Goal: Task Accomplishment & Management: Use online tool/utility

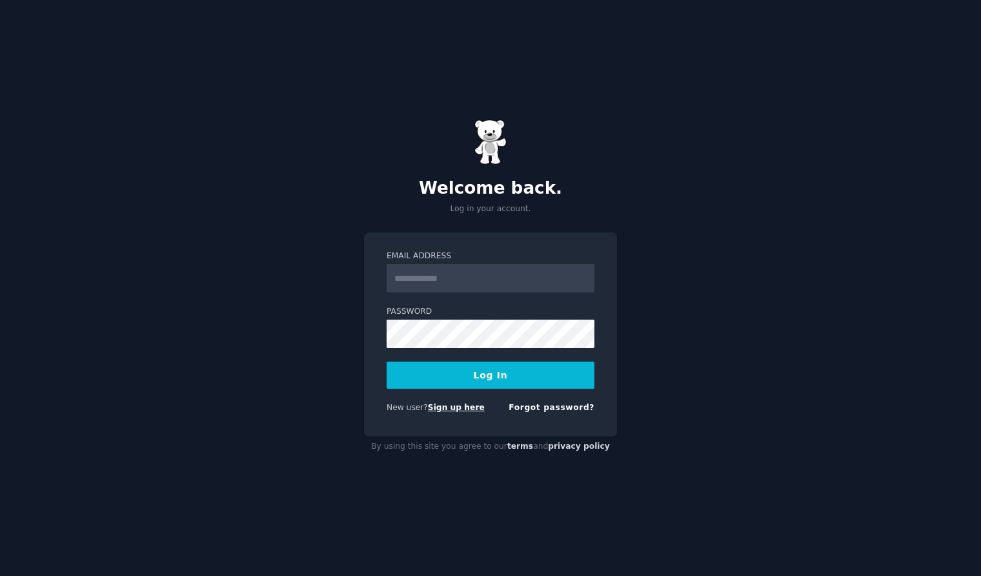
click at [463, 411] on link "Sign up here" at bounding box center [456, 407] width 57 height 9
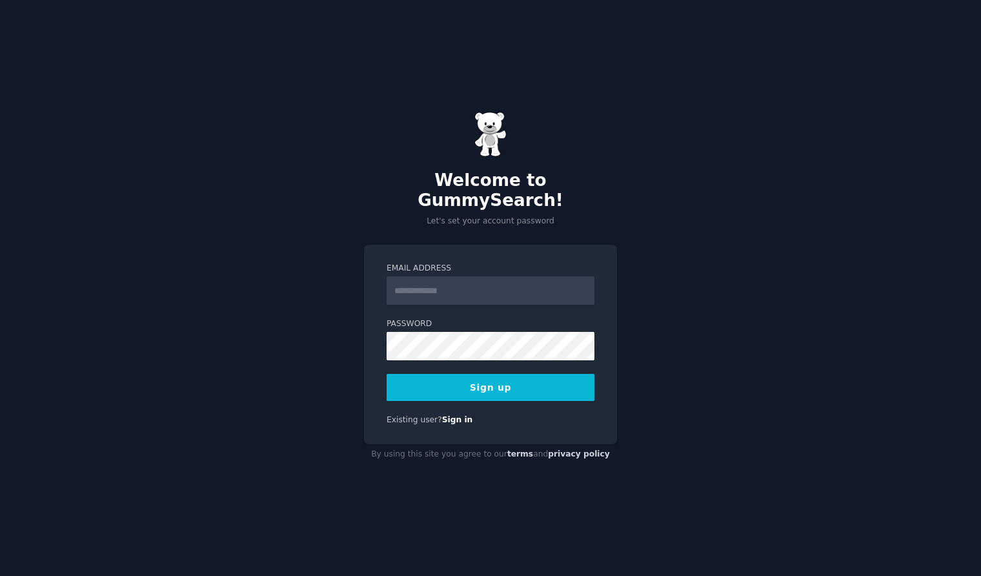
click at [424, 282] on input "Email Address" at bounding box center [491, 290] width 208 height 28
type input "**********"
drag, startPoint x: 944, startPoint y: 208, endPoint x: 936, endPoint y: 186, distance: 23.7
click at [942, 208] on div "**********" at bounding box center [490, 288] width 981 height 576
click at [840, 200] on div "**********" at bounding box center [490, 288] width 981 height 576
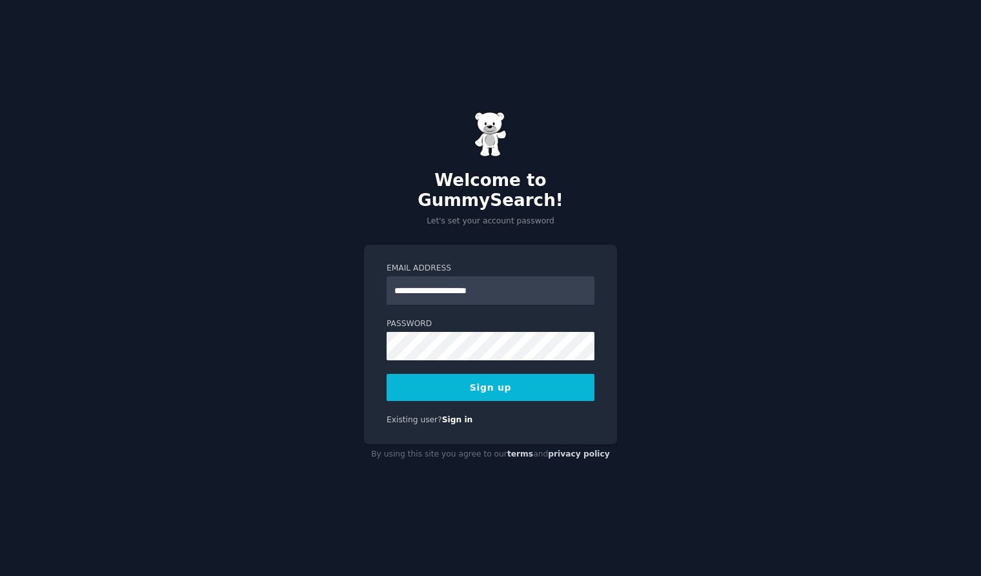
click at [467, 374] on button "Sign up" at bounding box center [491, 387] width 208 height 27
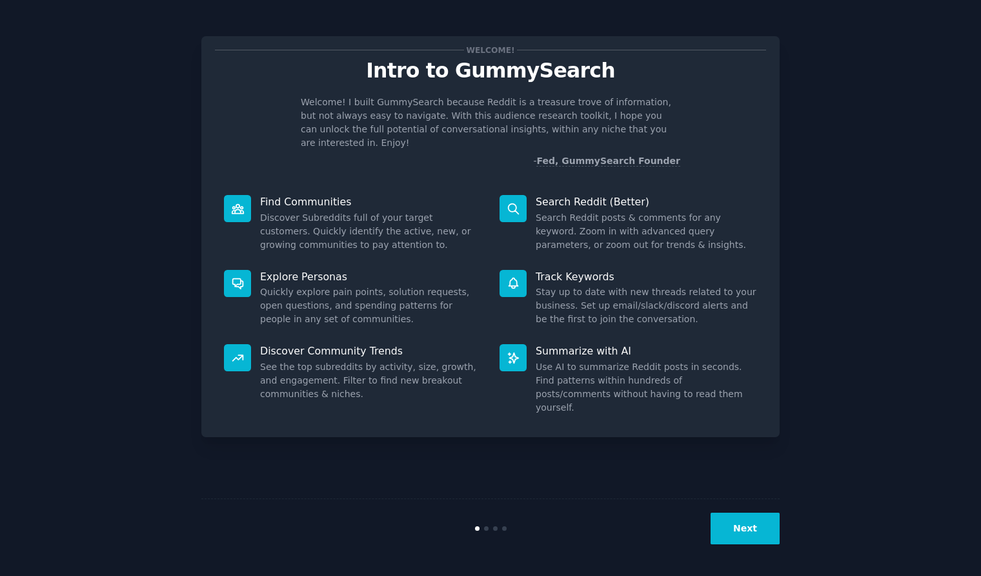
click at [753, 529] on button "Next" at bounding box center [745, 528] width 69 height 32
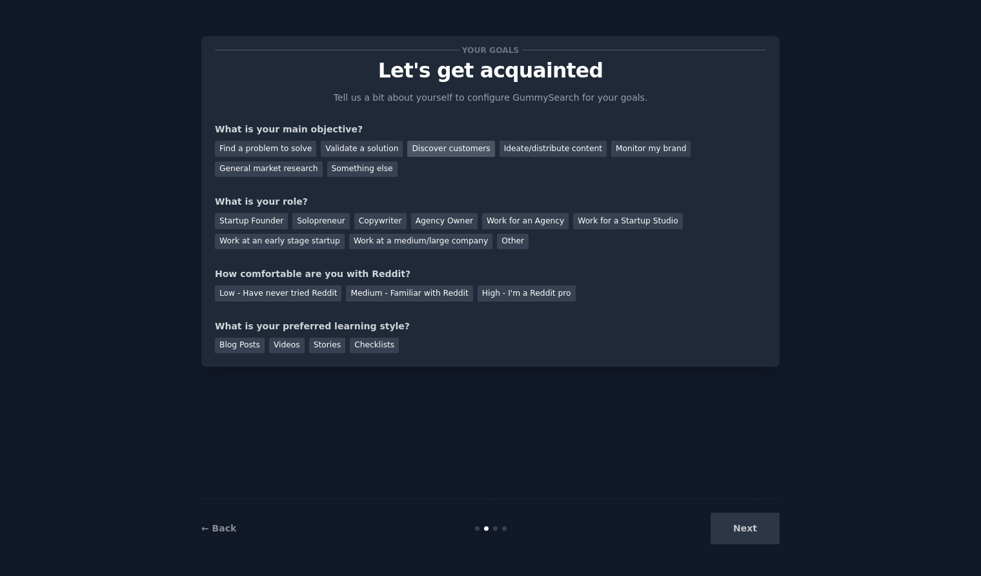
click at [437, 149] on div "Discover customers" at bounding box center [450, 149] width 87 height 16
click at [309, 246] on div "Work at an early stage startup" at bounding box center [280, 242] width 130 height 16
click at [498, 292] on div "High - I'm a Reddit pro" at bounding box center [527, 293] width 98 height 16
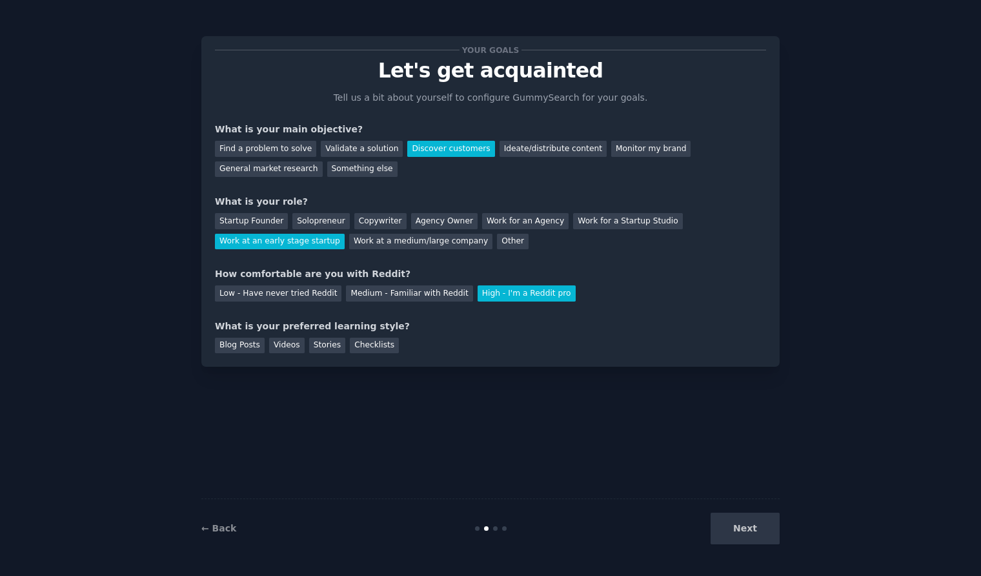
click at [756, 530] on div "Next" at bounding box center [683, 528] width 193 height 32
click at [401, 345] on div "Blog Posts Videos Stories Checklists" at bounding box center [490, 343] width 551 height 21
click at [373, 347] on div "Checklists" at bounding box center [374, 346] width 49 height 16
click at [747, 523] on button "Next" at bounding box center [745, 528] width 69 height 32
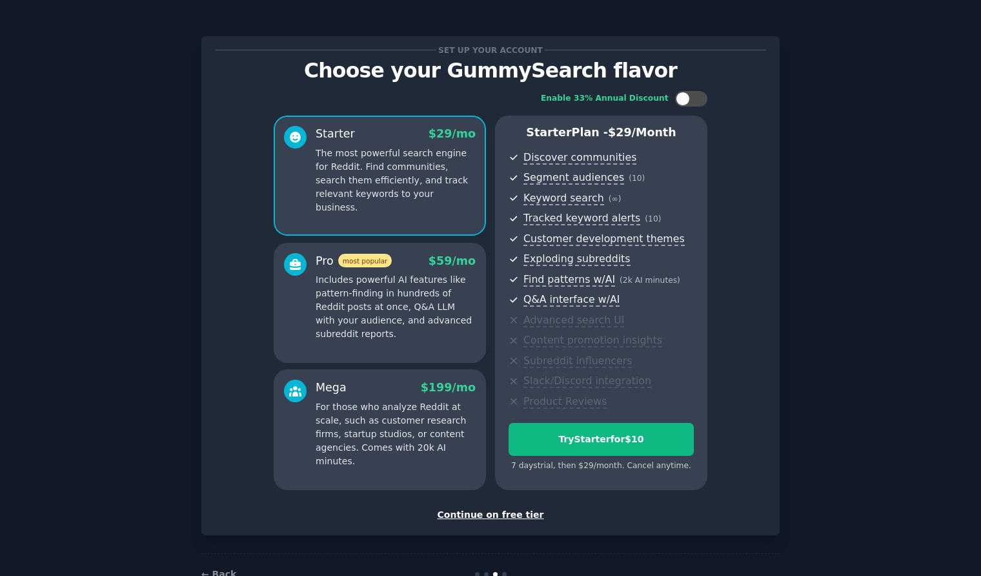
click at [501, 517] on div "Continue on free tier" at bounding box center [490, 515] width 551 height 14
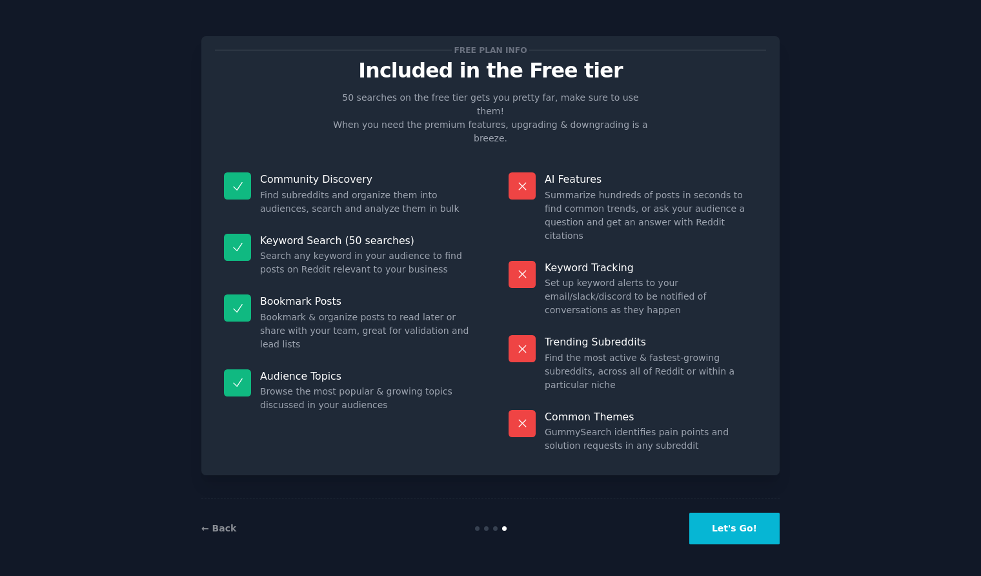
click at [759, 530] on button "Let's Go!" at bounding box center [734, 528] width 90 height 32
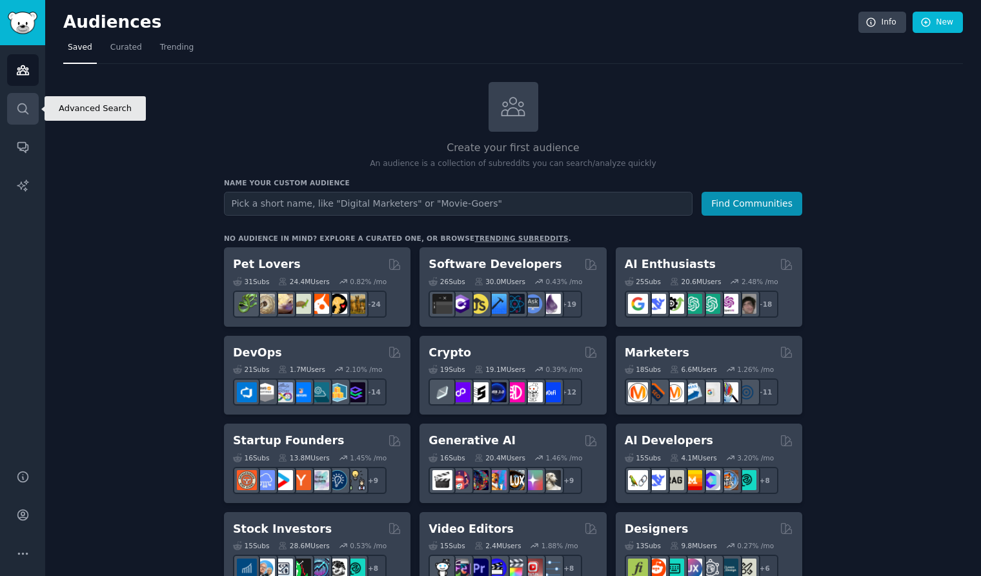
click at [20, 115] on icon "Sidebar" at bounding box center [23, 109] width 14 height 14
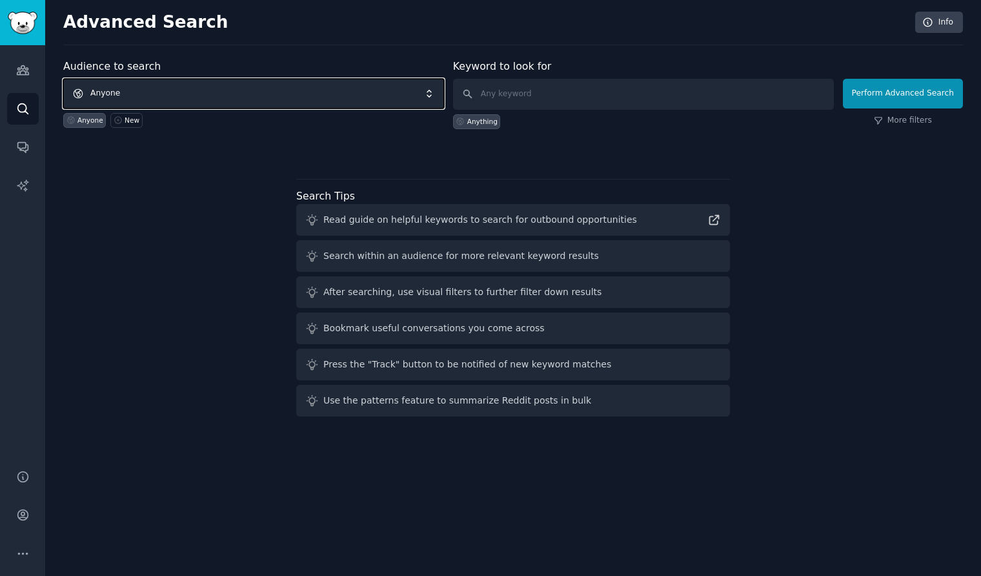
click at [225, 93] on span "Anyone" at bounding box center [253, 94] width 381 height 30
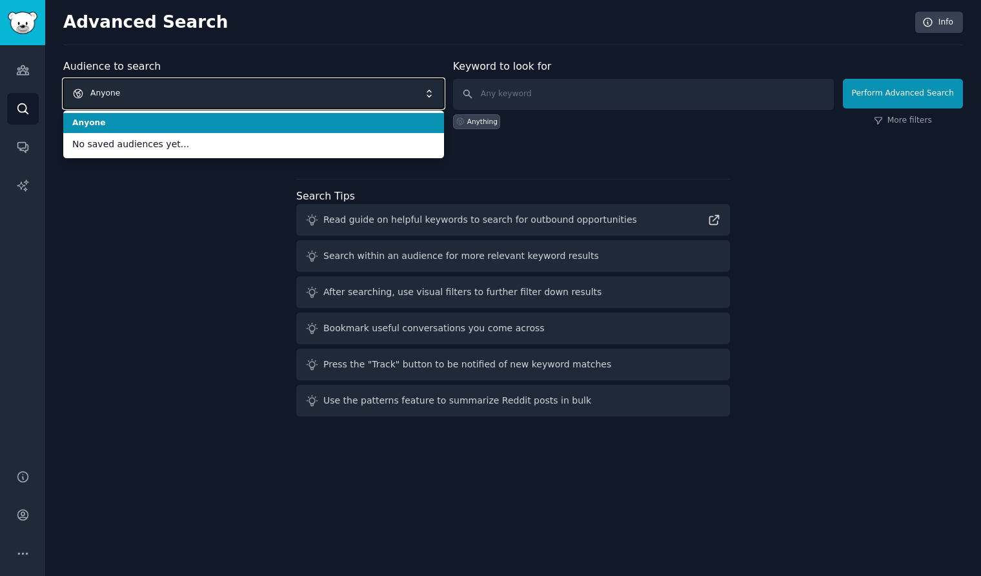
click at [225, 94] on span "Anyone" at bounding box center [253, 94] width 381 height 30
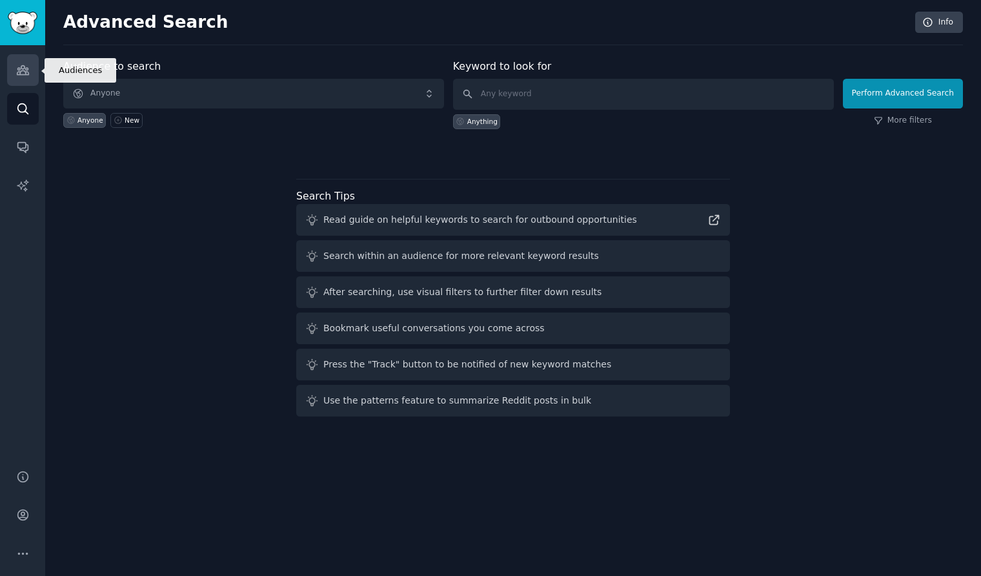
click at [12, 69] on link "Audiences" at bounding box center [23, 70] width 32 height 32
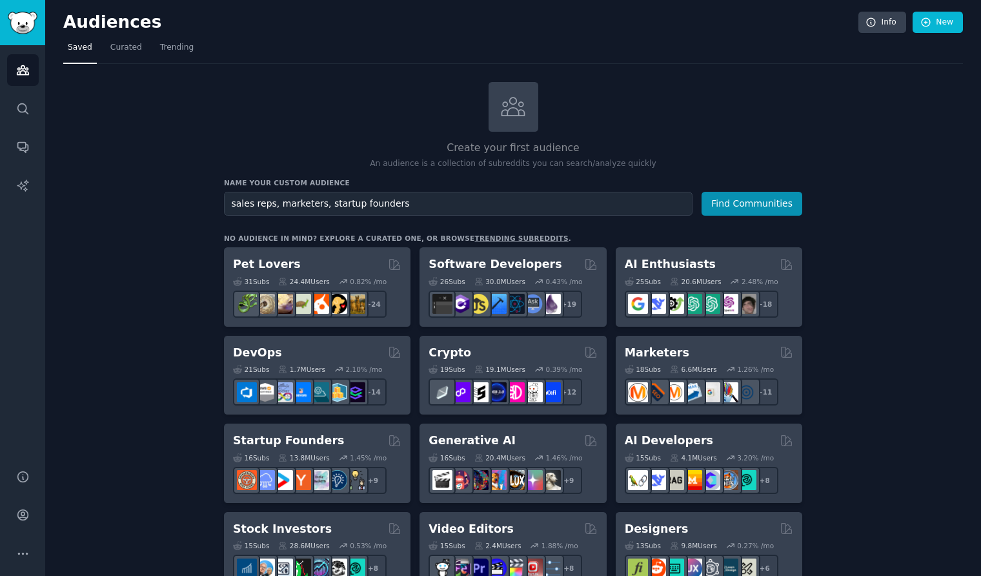
type input "sales reps, marketers, startup founders"
click at [702, 192] on button "Find Communities" at bounding box center [752, 204] width 101 height 24
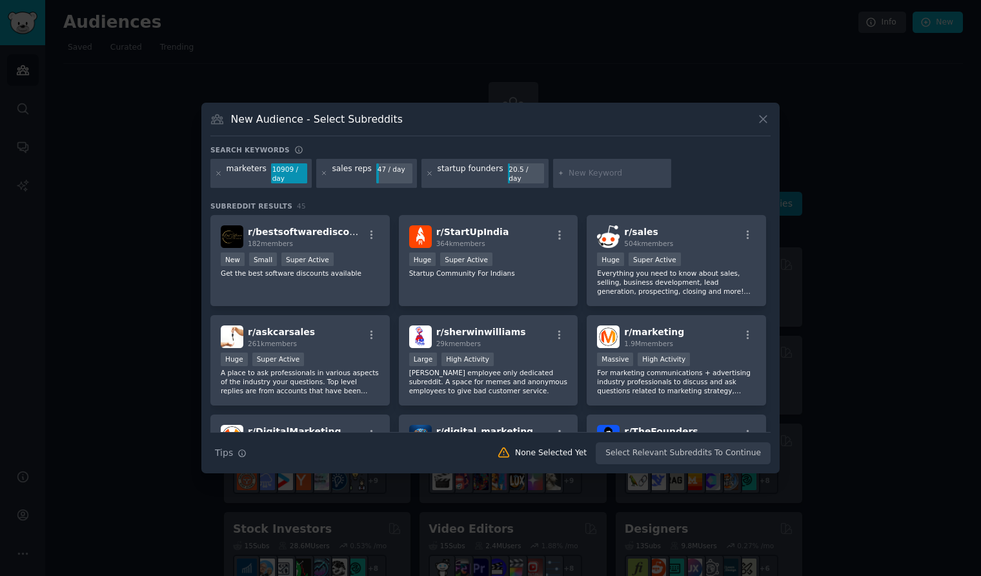
click at [763, 127] on div "New Audience - Select Subreddits" at bounding box center [490, 124] width 560 height 25
click at [761, 117] on icon at bounding box center [763, 119] width 7 height 7
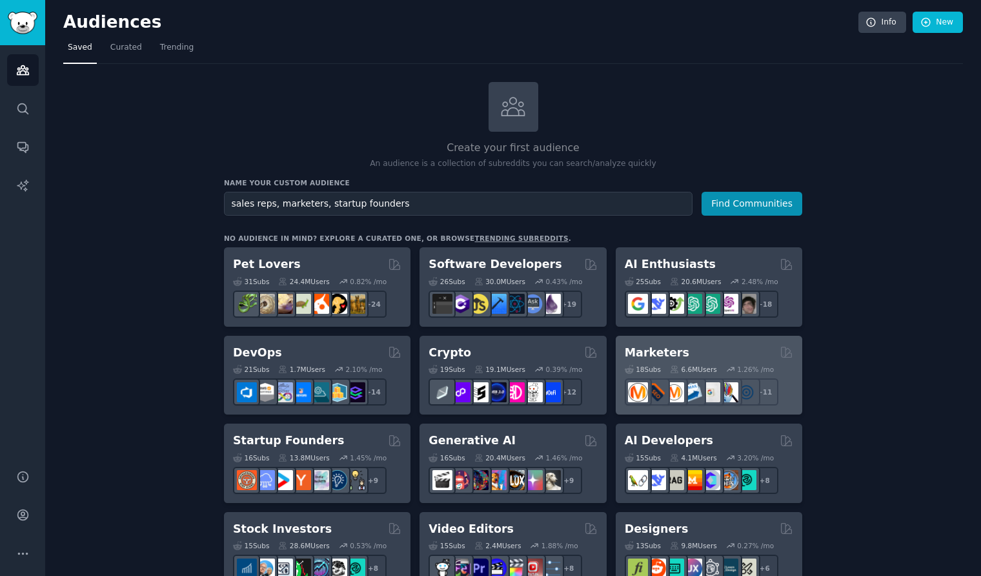
click at [713, 353] on div "Marketers" at bounding box center [709, 353] width 168 height 16
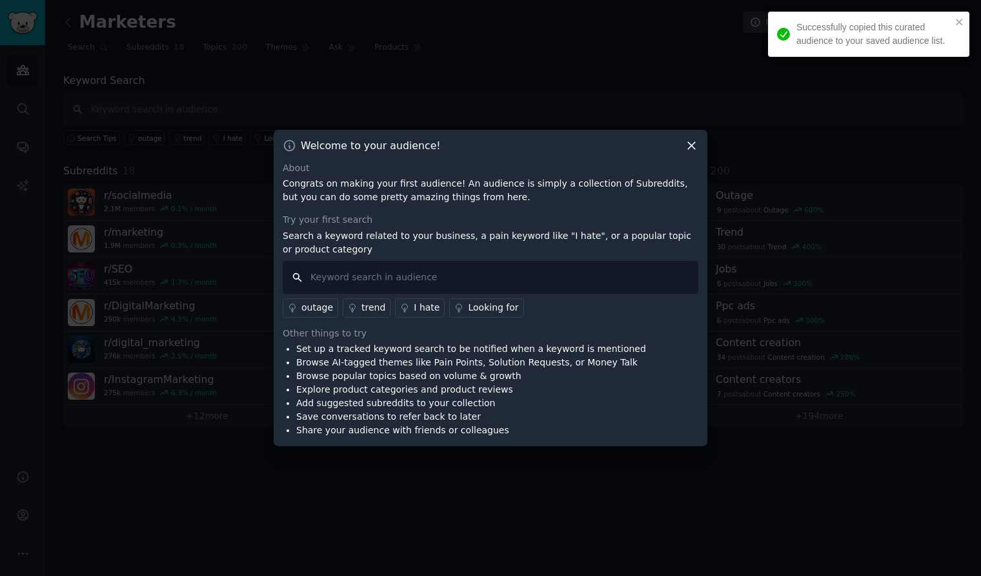
click at [577, 281] on input "text" at bounding box center [491, 277] width 416 height 33
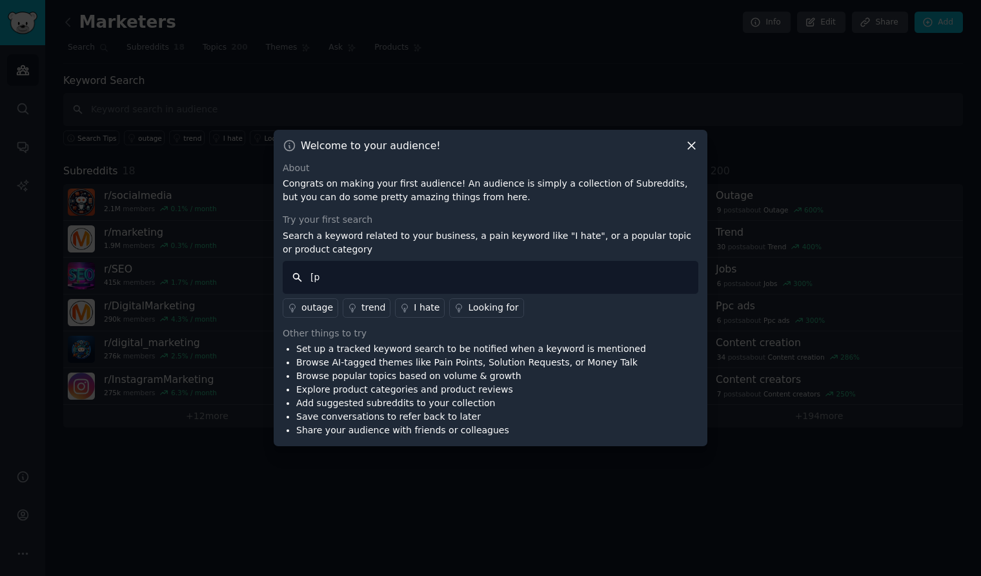
type input "["
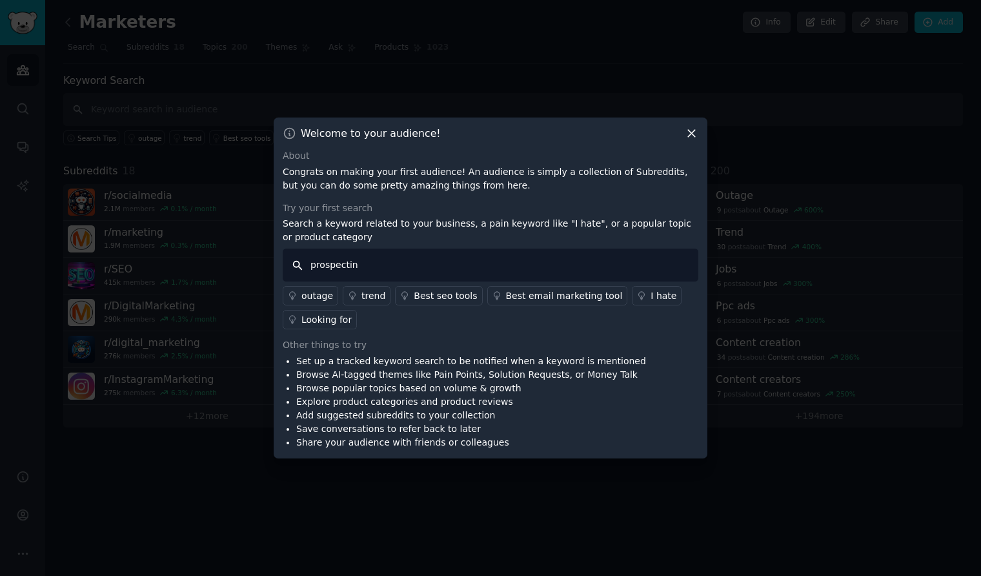
type input "prospecting"
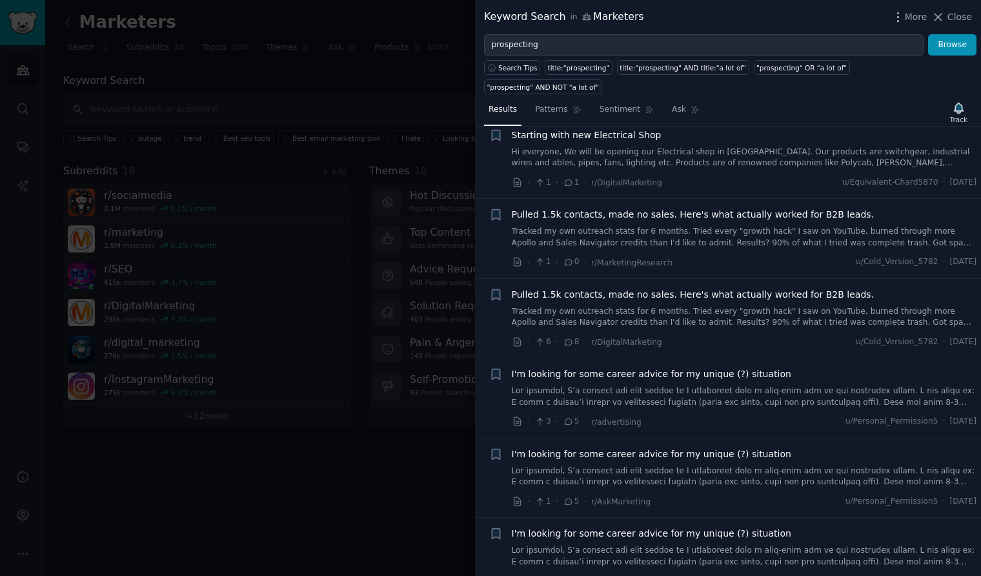
scroll to position [390, 0]
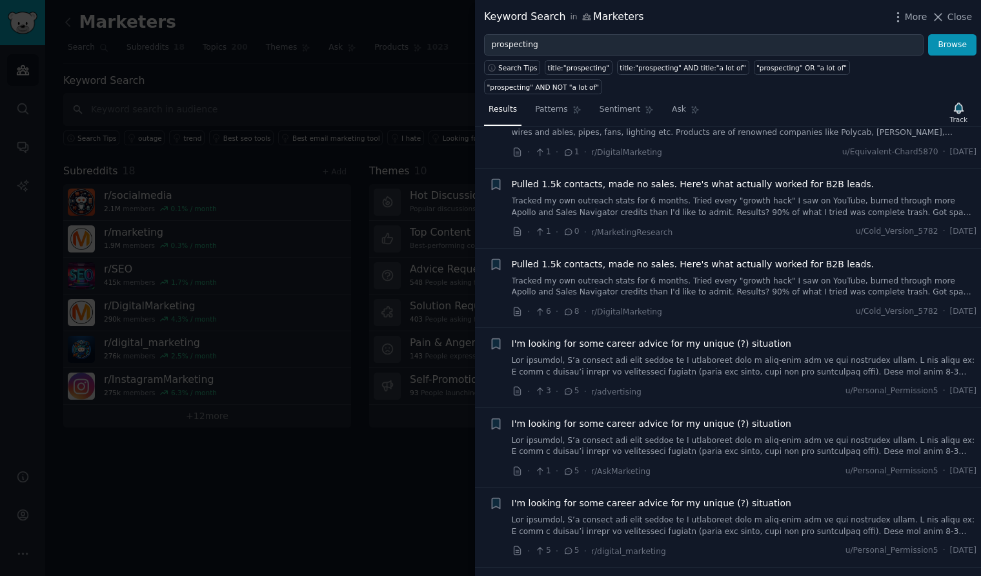
click at [350, 243] on div at bounding box center [490, 288] width 981 height 576
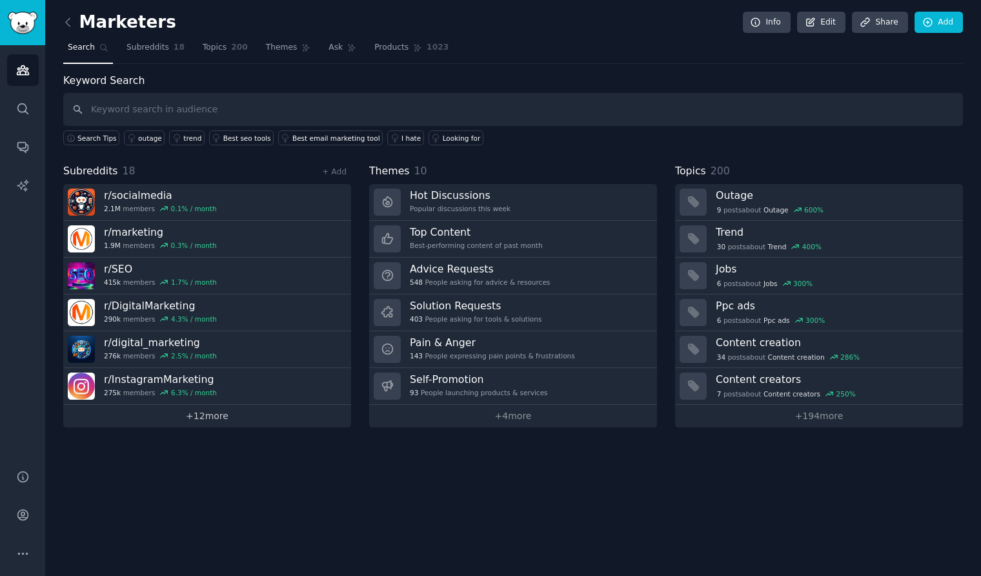
click at [293, 410] on link "+ 12 more" at bounding box center [207, 416] width 288 height 23
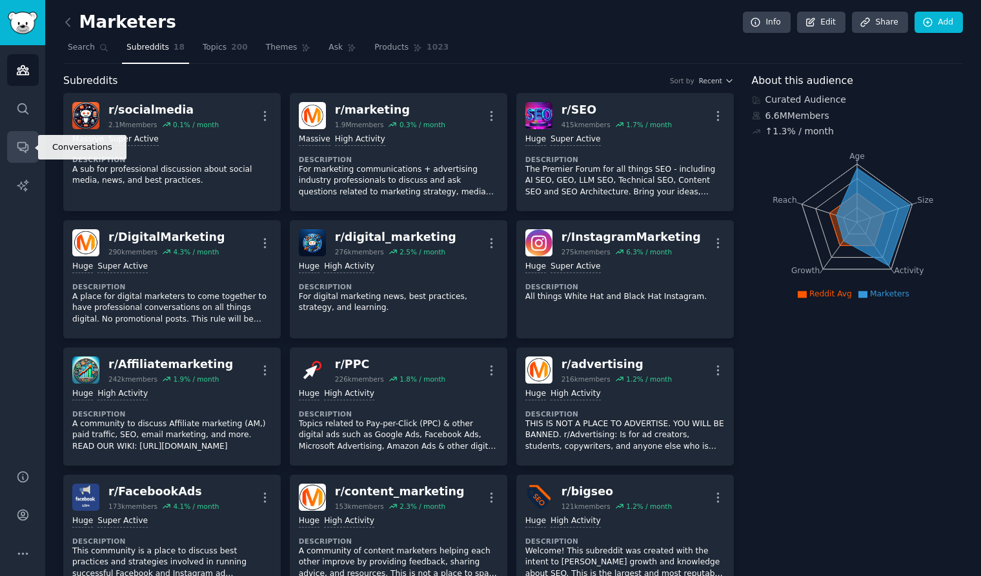
click at [20, 154] on link "Conversations" at bounding box center [23, 147] width 32 height 32
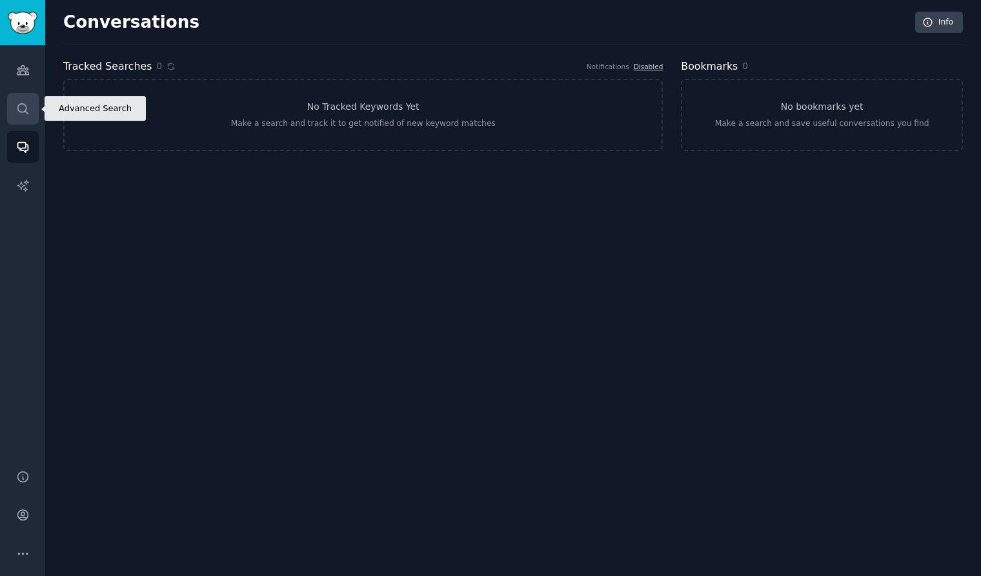
click at [19, 117] on link "Search" at bounding box center [23, 109] width 32 height 32
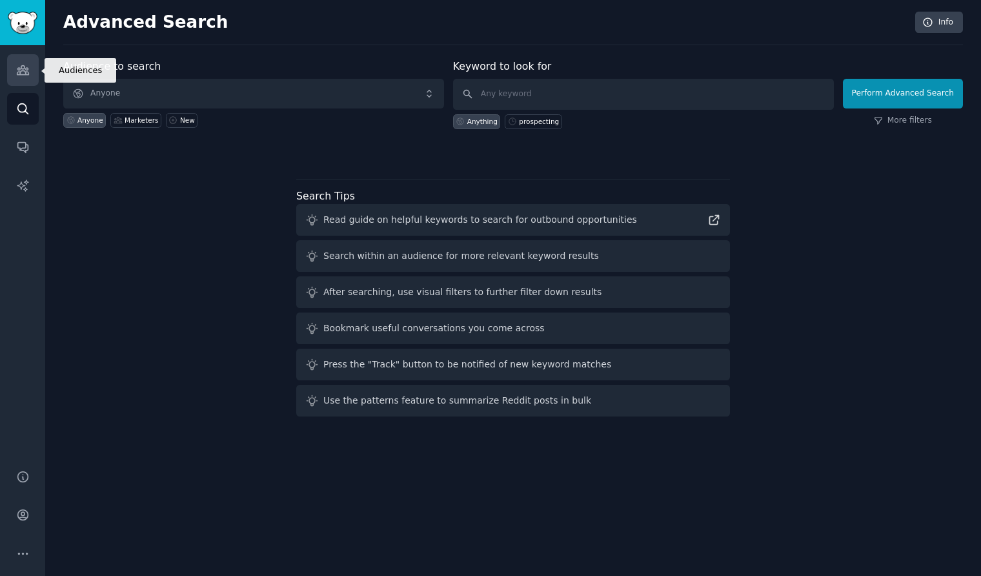
click at [25, 72] on icon "Sidebar" at bounding box center [23, 70] width 12 height 9
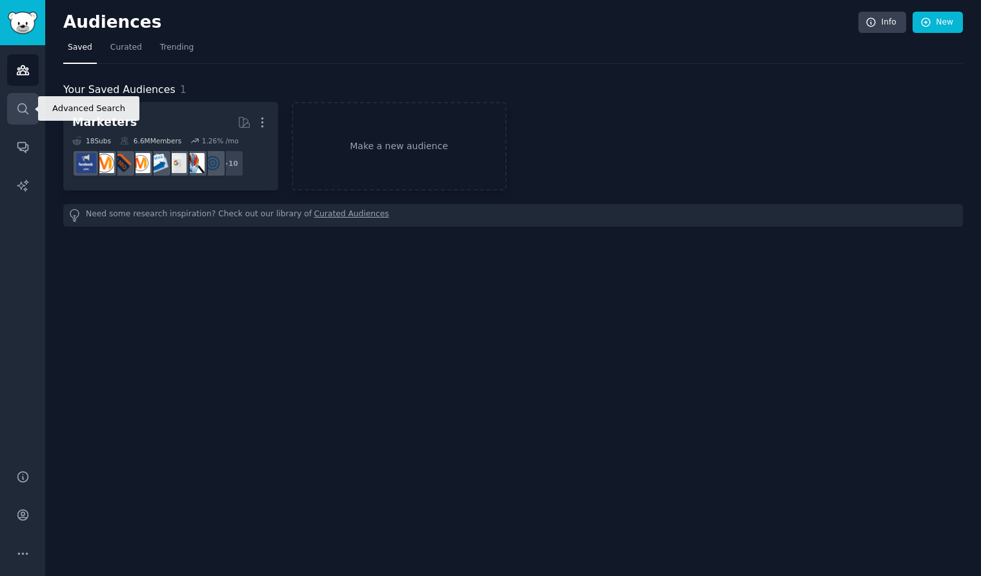
click at [27, 114] on icon "Sidebar" at bounding box center [22, 108] width 10 height 10
